Goal: Find specific page/section: Find specific page/section

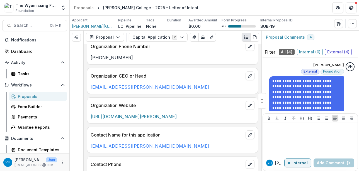
scroll to position [446, 0]
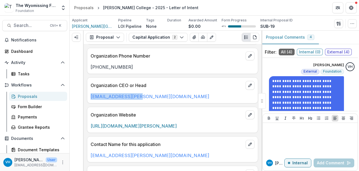
drag, startPoint x: 146, startPoint y: 94, endPoint x: 84, endPoint y: 94, distance: 61.9
click at [85, 94] on div "**********" at bounding box center [173, 107] width 178 height 127
copy link "[EMAIL_ADDRESS][PERSON_NAME][DOMAIN_NAME]"
click at [241, 160] on div "Contact Name for this application [EMAIL_ADDRESS][PERSON_NAME][DOMAIN_NAME]" at bounding box center [172, 150] width 171 height 26
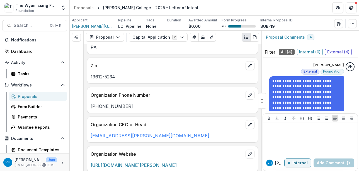
scroll to position [362, 0]
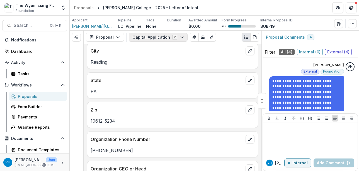
click at [165, 37] on button "Capital Application 2" at bounding box center [158, 37] width 59 height 9
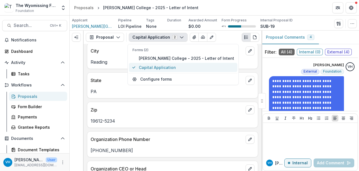
click at [162, 68] on span "Capital Application" at bounding box center [186, 68] width 95 height 6
click at [174, 64] on button "Capital Application" at bounding box center [183, 67] width 108 height 9
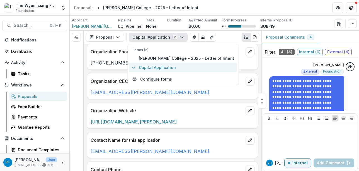
scroll to position [501, 0]
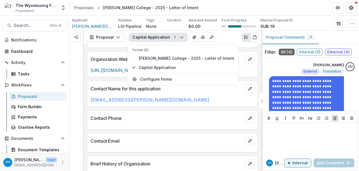
click at [158, 153] on div "**********" at bounding box center [173, 107] width 178 height 127
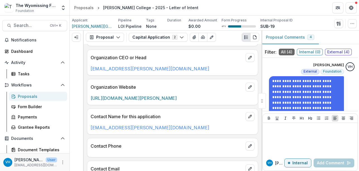
scroll to position [446, 0]
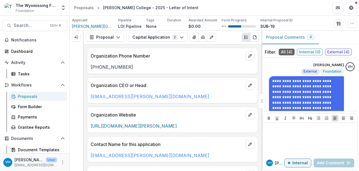
click at [53, 98] on div "Proposals" at bounding box center [40, 97] width 45 height 6
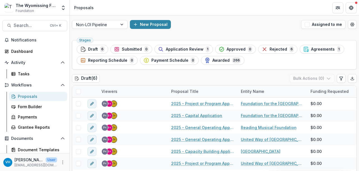
click at [27, 34] on div "Search... Ctrl + K Notifications Dashboard Activity Tasks Workflows Proposals F…" at bounding box center [35, 94] width 70 height 156
click at [25, 27] on span "Search..." at bounding box center [30, 25] width 33 height 5
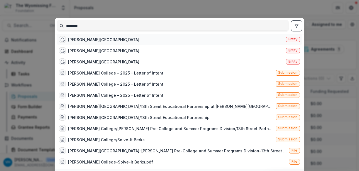
type input "********"
click at [81, 43] on div "[PERSON_NAME][GEOGRAPHIC_DATA]" at bounding box center [103, 40] width 71 height 6
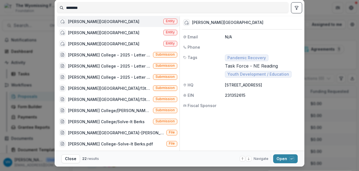
scroll to position [31, 0]
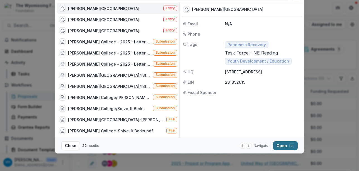
click at [280, 144] on button "Open with enter key" at bounding box center [285, 146] width 25 height 9
